Goal: Transaction & Acquisition: Download file/media

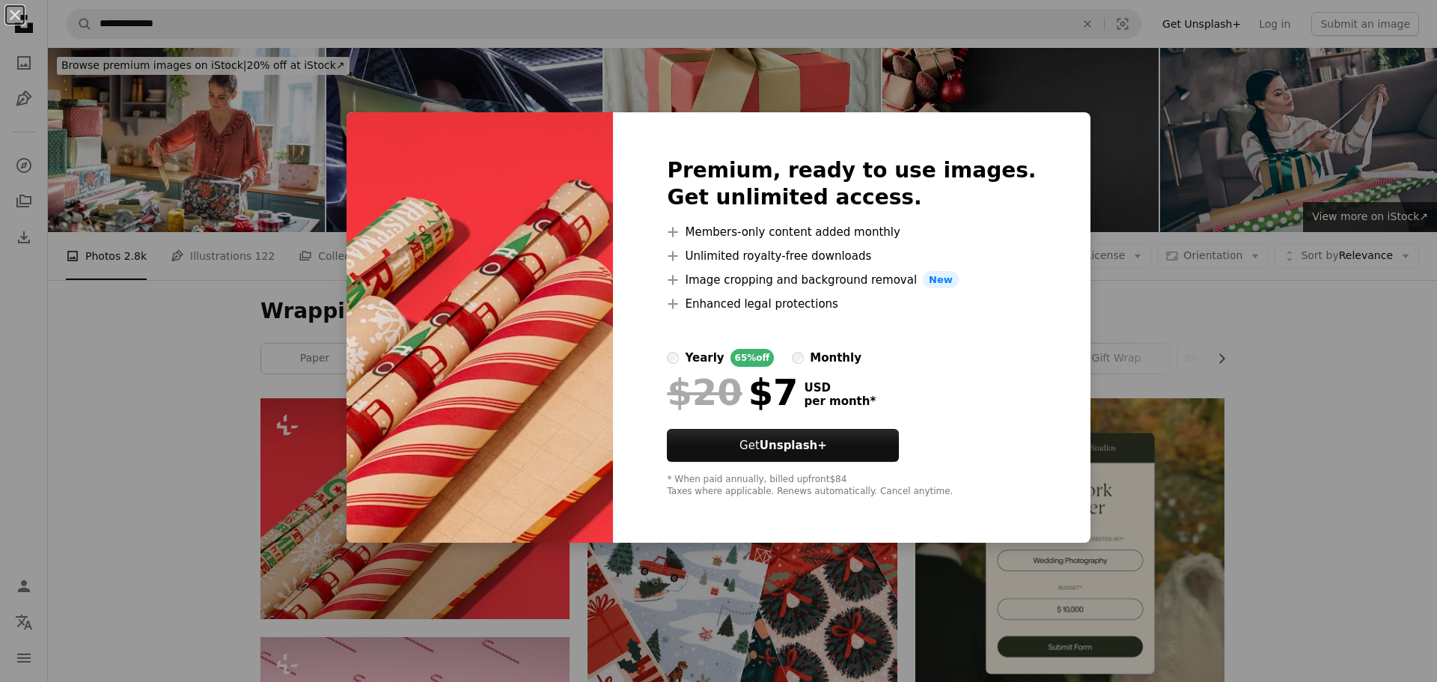
click at [146, 423] on div "An X shape Premium, ready to use images. Get unlimited access. A plus sign Memb…" at bounding box center [718, 341] width 1437 height 682
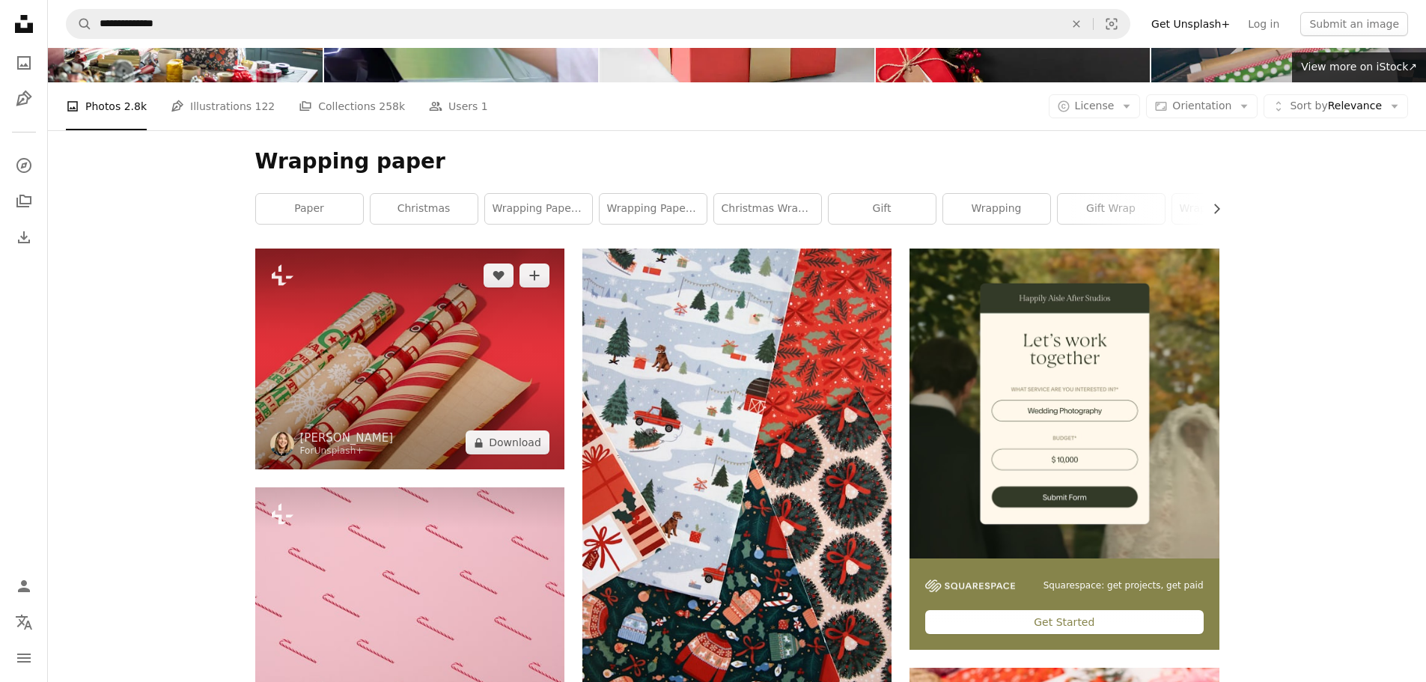
scroll to position [150, 0]
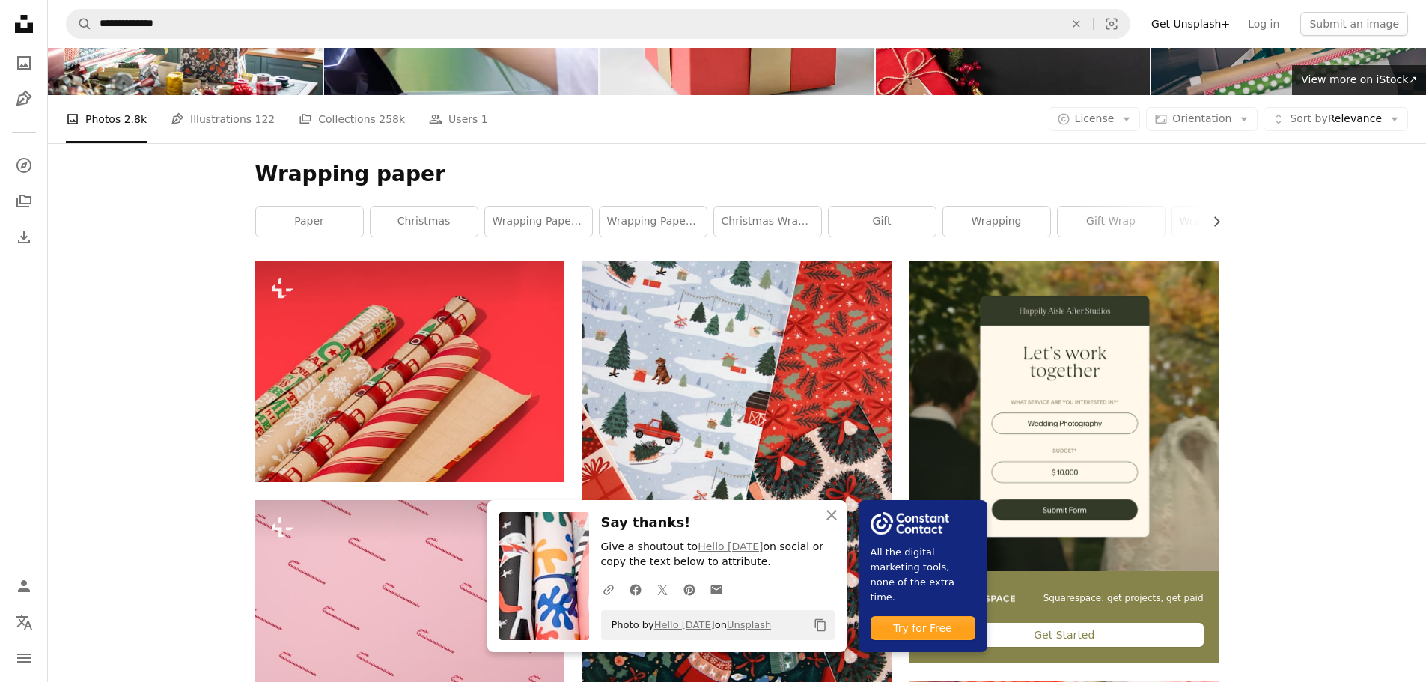
scroll to position [75, 0]
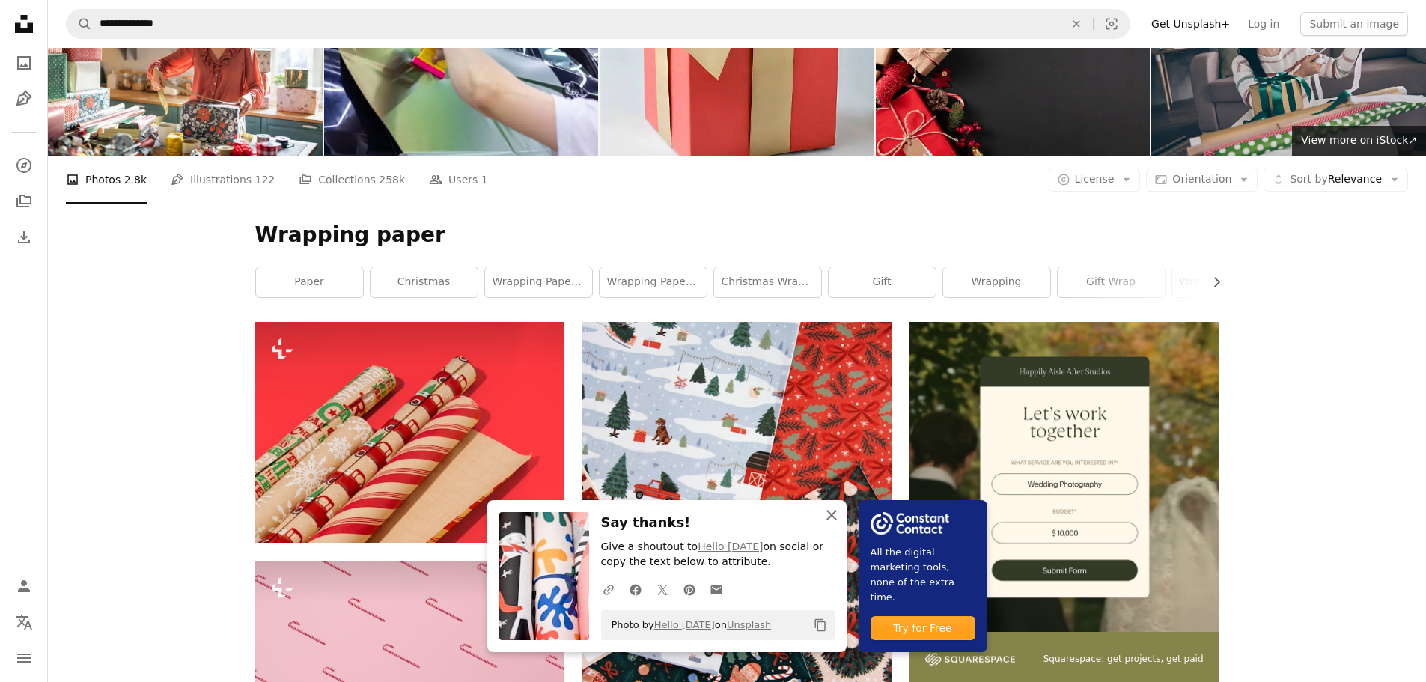
click at [841, 511] on icon "An X shape" at bounding box center [832, 515] width 18 height 18
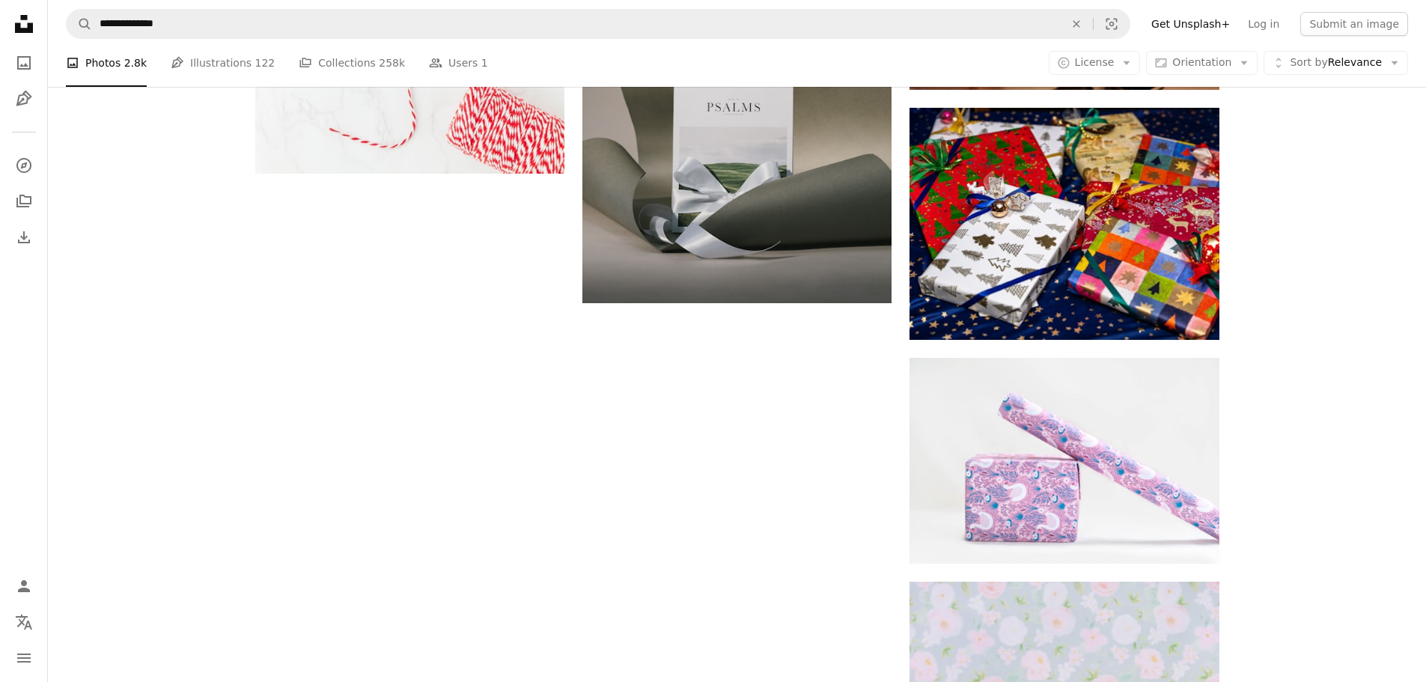
scroll to position [2201, 0]
